Goal: Check status: Check status

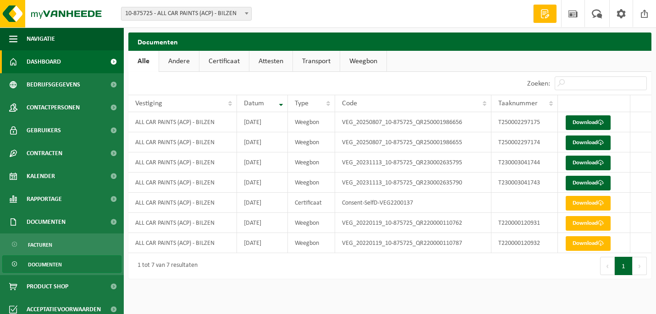
click at [68, 60] on link "Dashboard" at bounding box center [62, 61] width 124 height 23
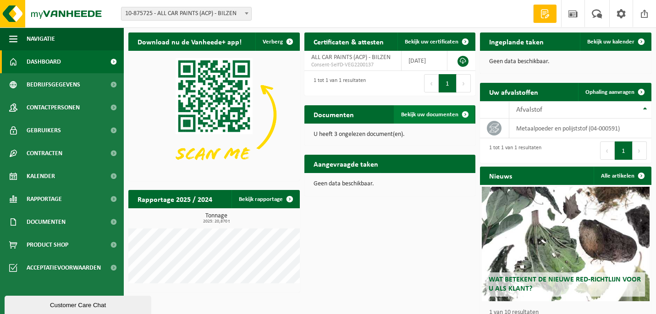
click at [428, 117] on span "Bekijk uw documenten" at bounding box center [429, 115] width 57 height 6
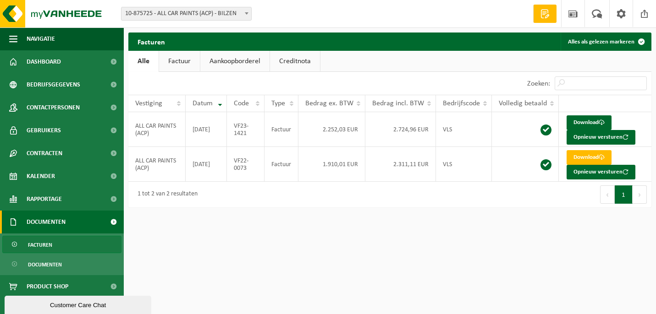
click at [179, 65] on link "Factuur" at bounding box center [179, 61] width 41 height 21
click at [245, 61] on link "Aankoopborderel" at bounding box center [235, 61] width 69 height 21
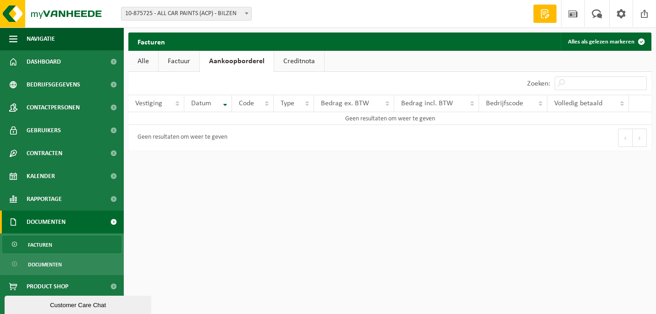
click at [194, 58] on link "Factuur" at bounding box center [179, 61] width 41 height 21
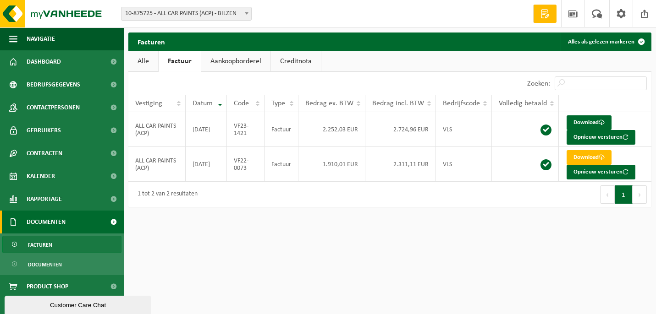
click at [147, 63] on link "Alle" at bounding box center [143, 61] width 30 height 21
click at [177, 61] on link "Factuur" at bounding box center [179, 61] width 41 height 21
